Goal: Task Accomplishment & Management: Use online tool/utility

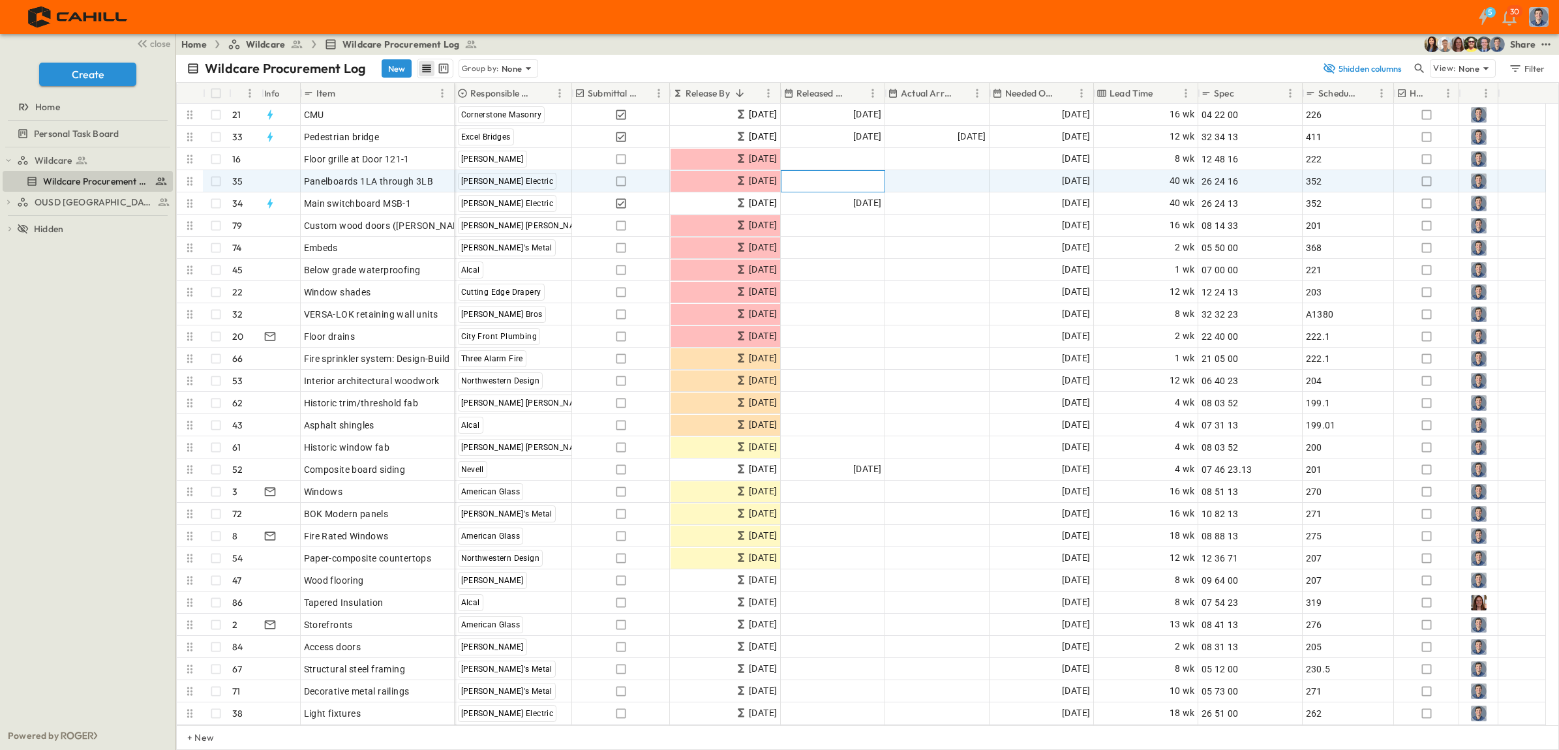
click at [835, 189] on div "Add Date" at bounding box center [832, 181] width 103 height 21
click at [881, 281] on button "6" at bounding box center [878, 283] width 23 height 23
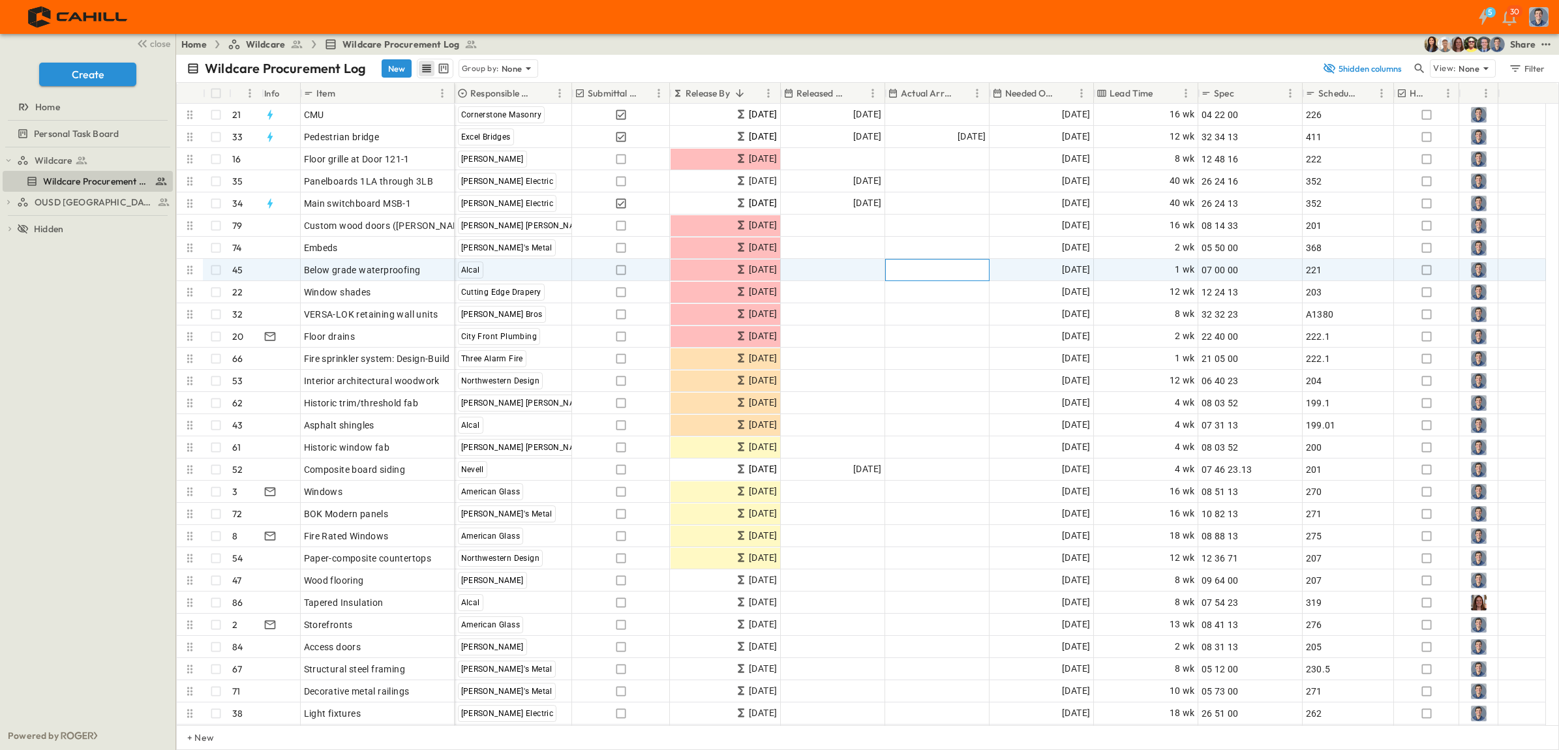
click at [911, 265] on div "Add Date" at bounding box center [937, 270] width 103 height 21
click at [842, 264] on span "Add Date" at bounding box center [861, 269] width 39 height 13
click at [928, 377] on button "8" at bounding box center [930, 372] width 23 height 23
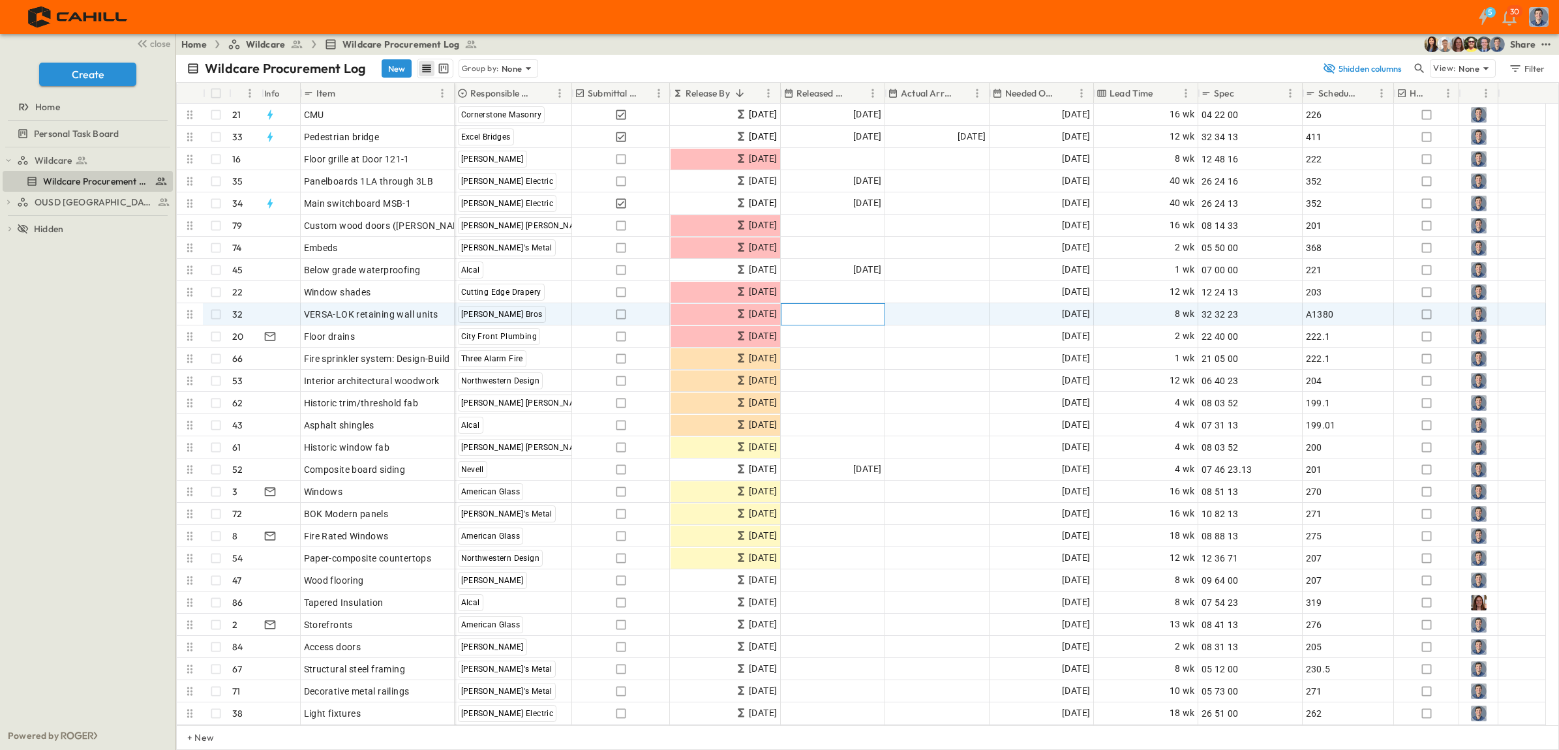
click at [827, 313] on div "Add Date" at bounding box center [832, 314] width 103 height 21
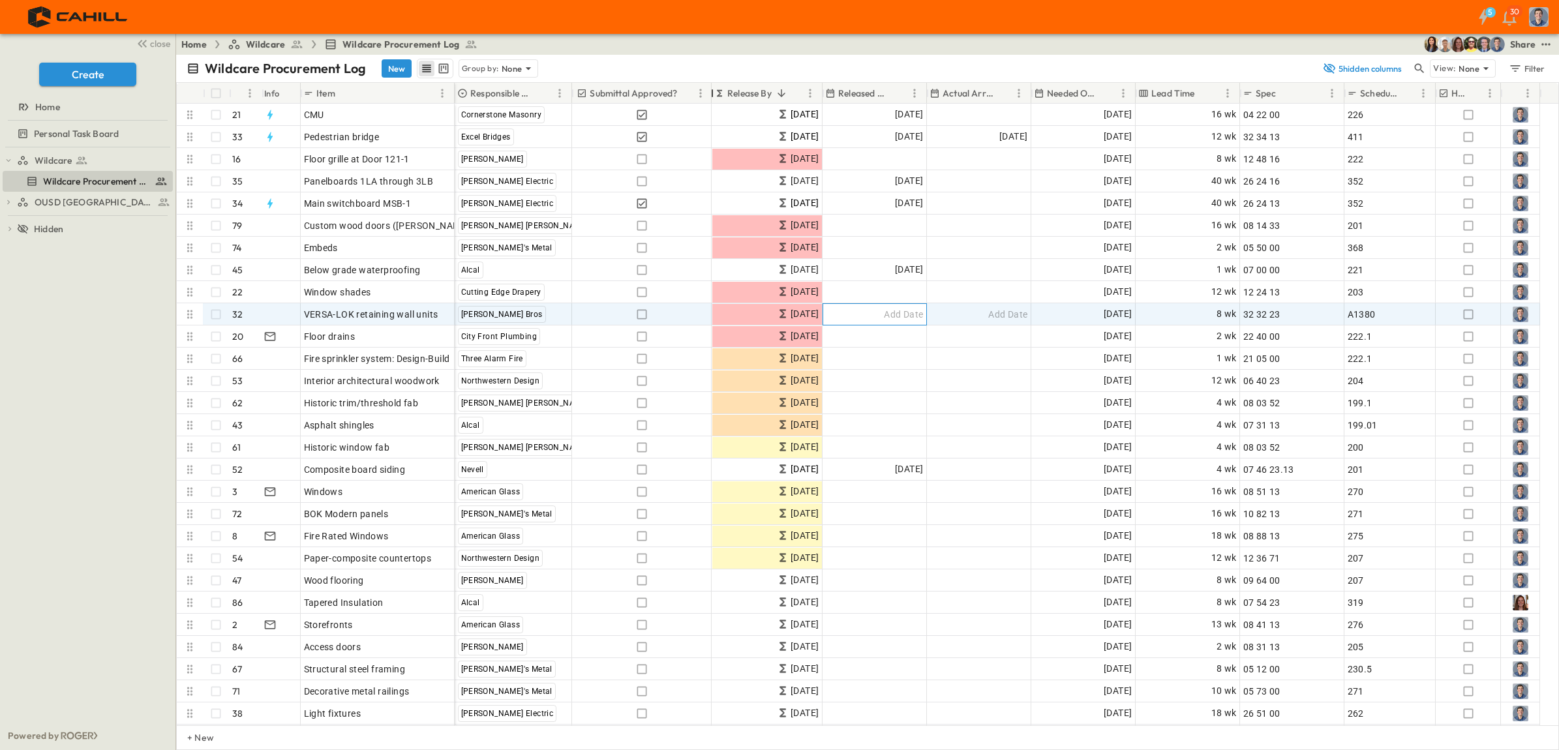
drag, startPoint x: 669, startPoint y: 89, endPoint x: 711, endPoint y: 88, distance: 41.7
click at [711, 88] on div at bounding box center [712, 93] width 13 height 37
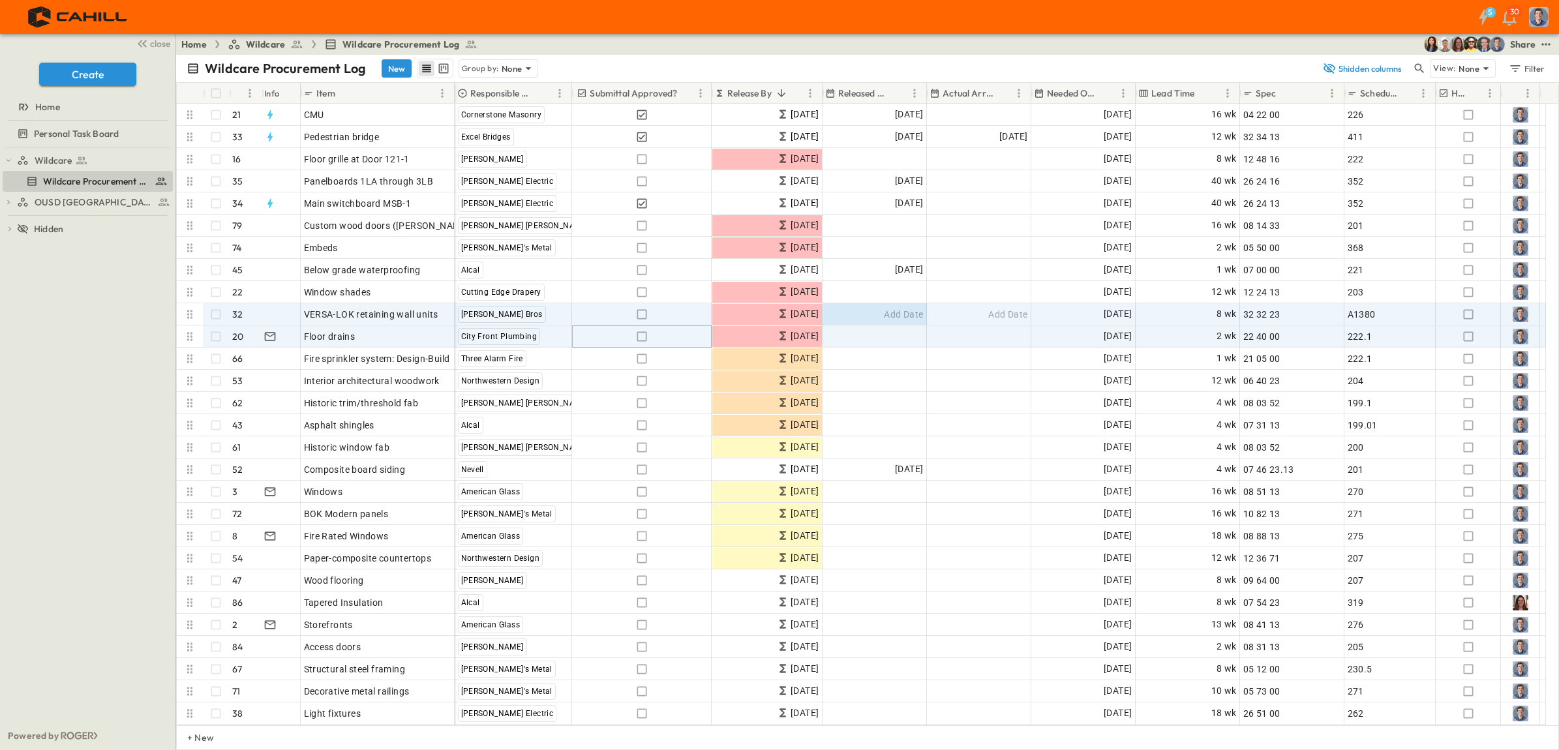
click at [637, 333] on icon "button" at bounding box center [641, 336] width 10 height 10
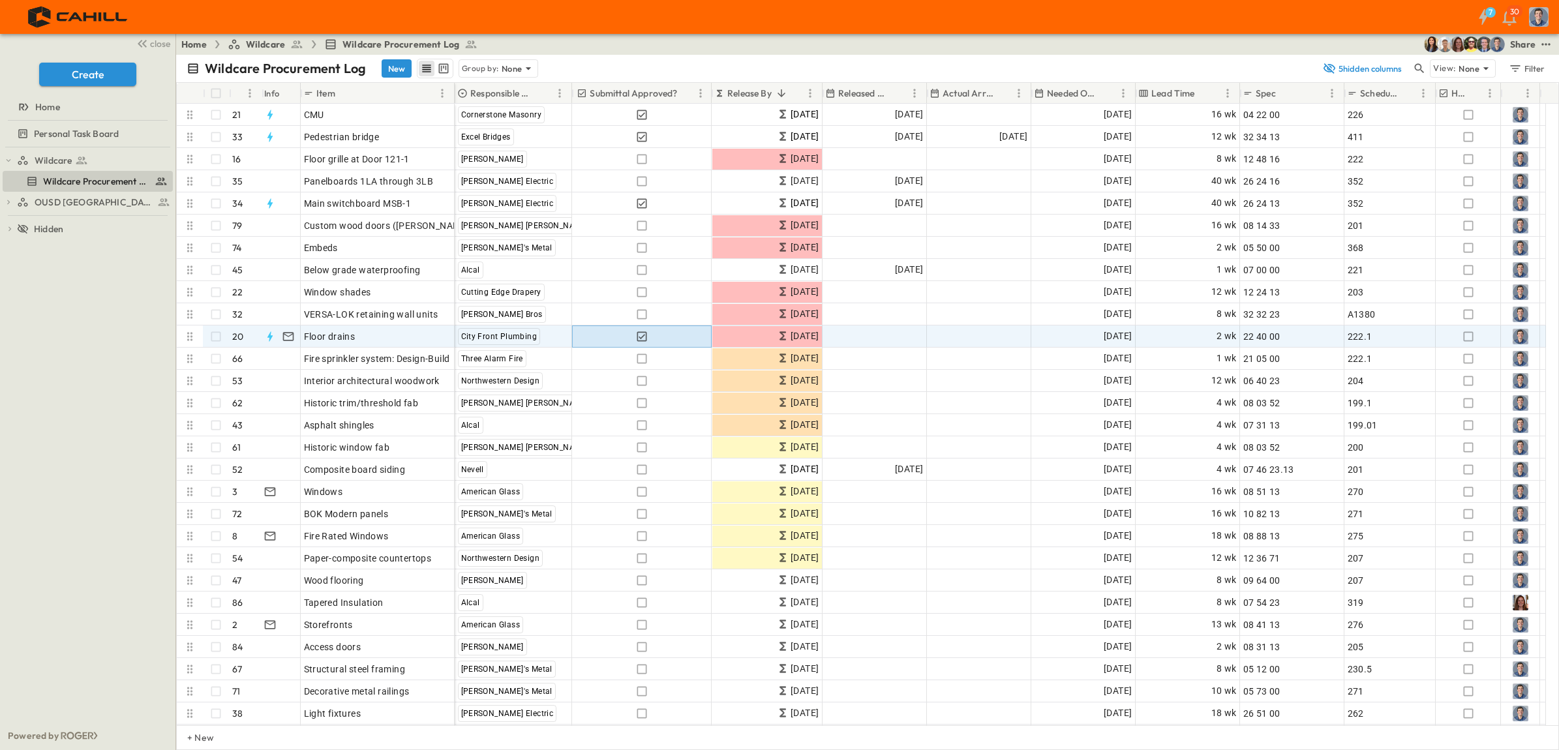
click at [637, 338] on icon "button" at bounding box center [641, 336] width 10 height 10
click at [881, 335] on div "Add Date" at bounding box center [874, 336] width 103 height 21
click at [974, 357] on icon "Previous month" at bounding box center [972, 360] width 16 height 10
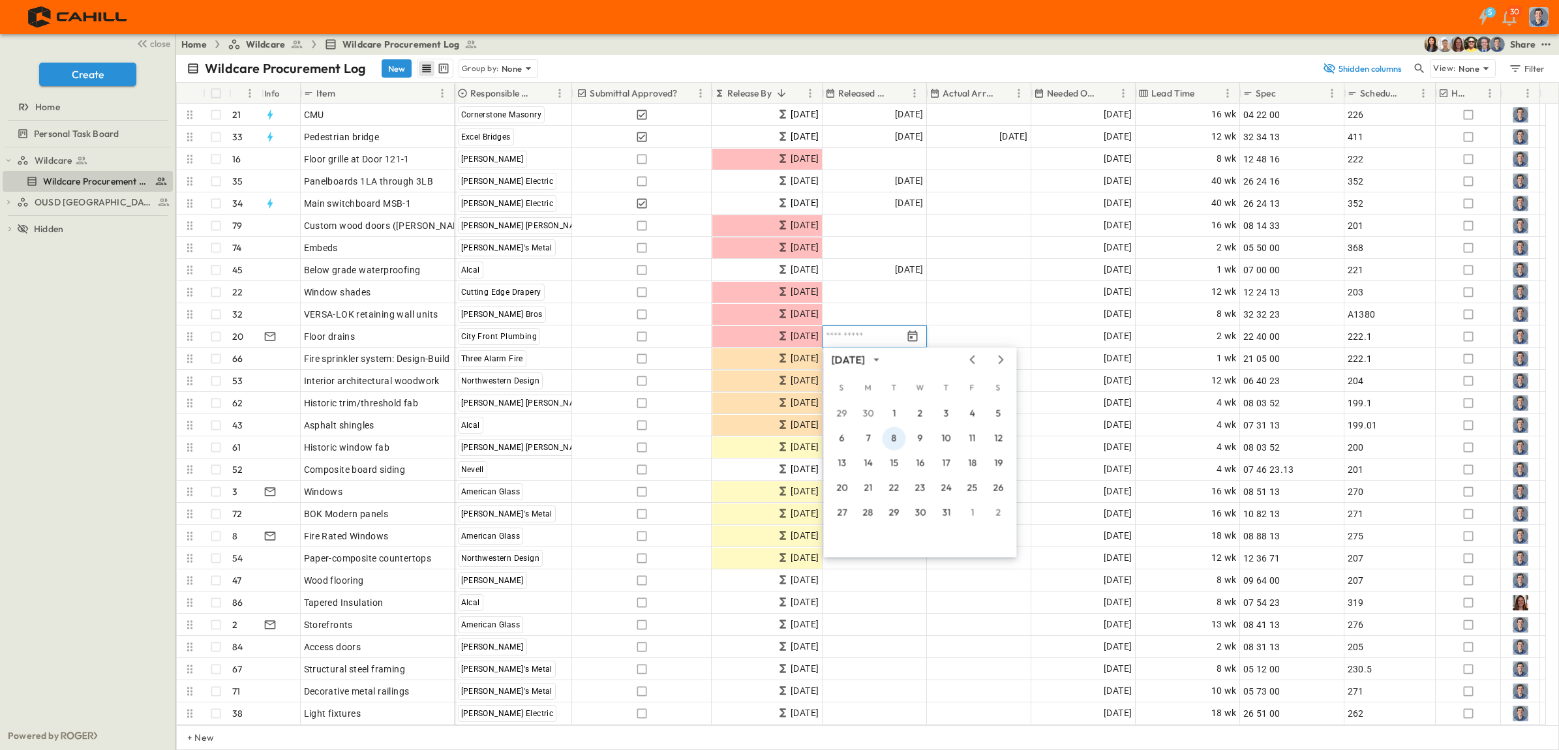
click at [891, 441] on button "8" at bounding box center [893, 438] width 23 height 23
